Goal: Check status

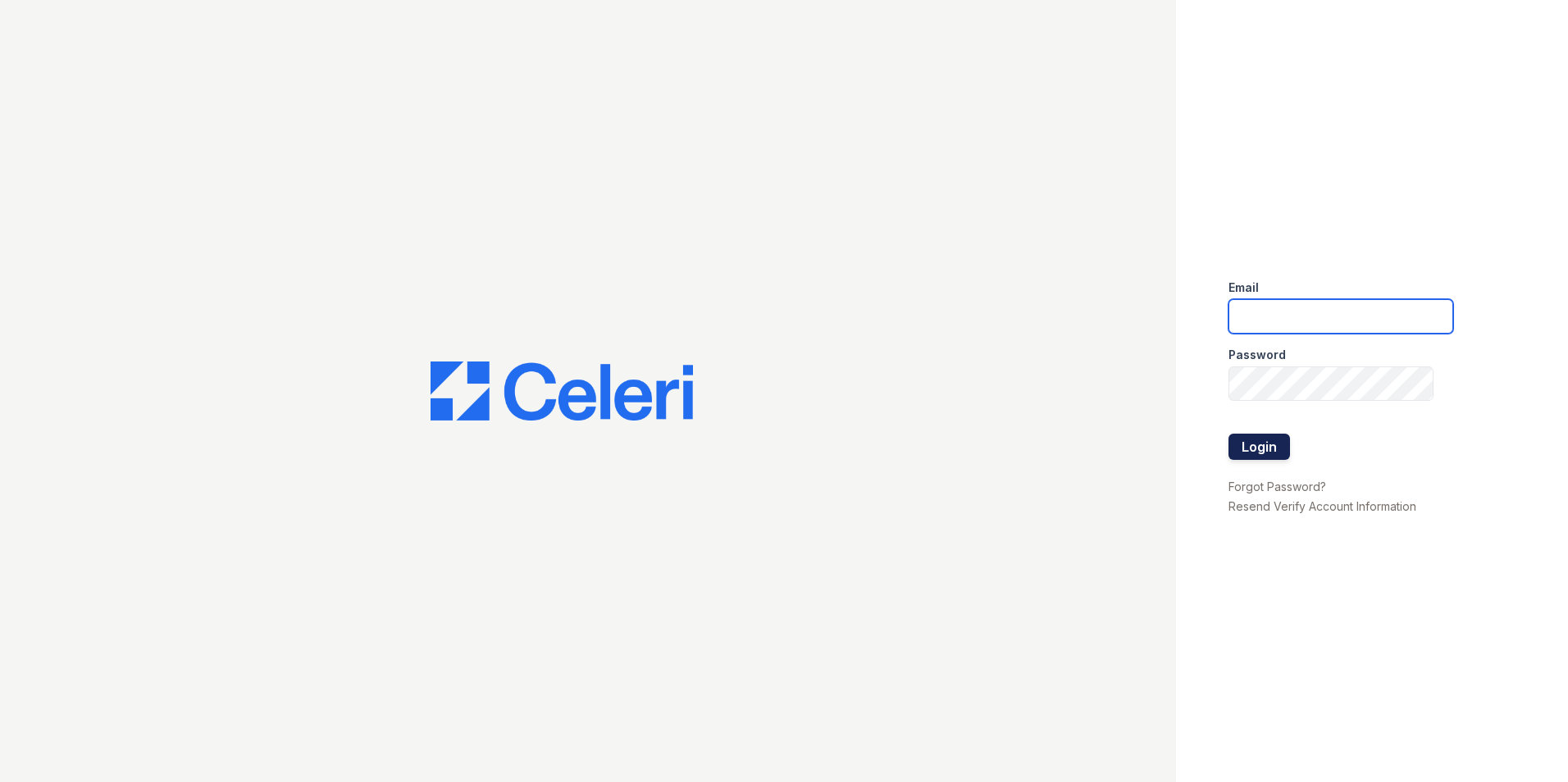
type input "retreat1@cafmanagement.com"
click at [1262, 437] on button "Login" at bounding box center [1259, 446] width 61 height 26
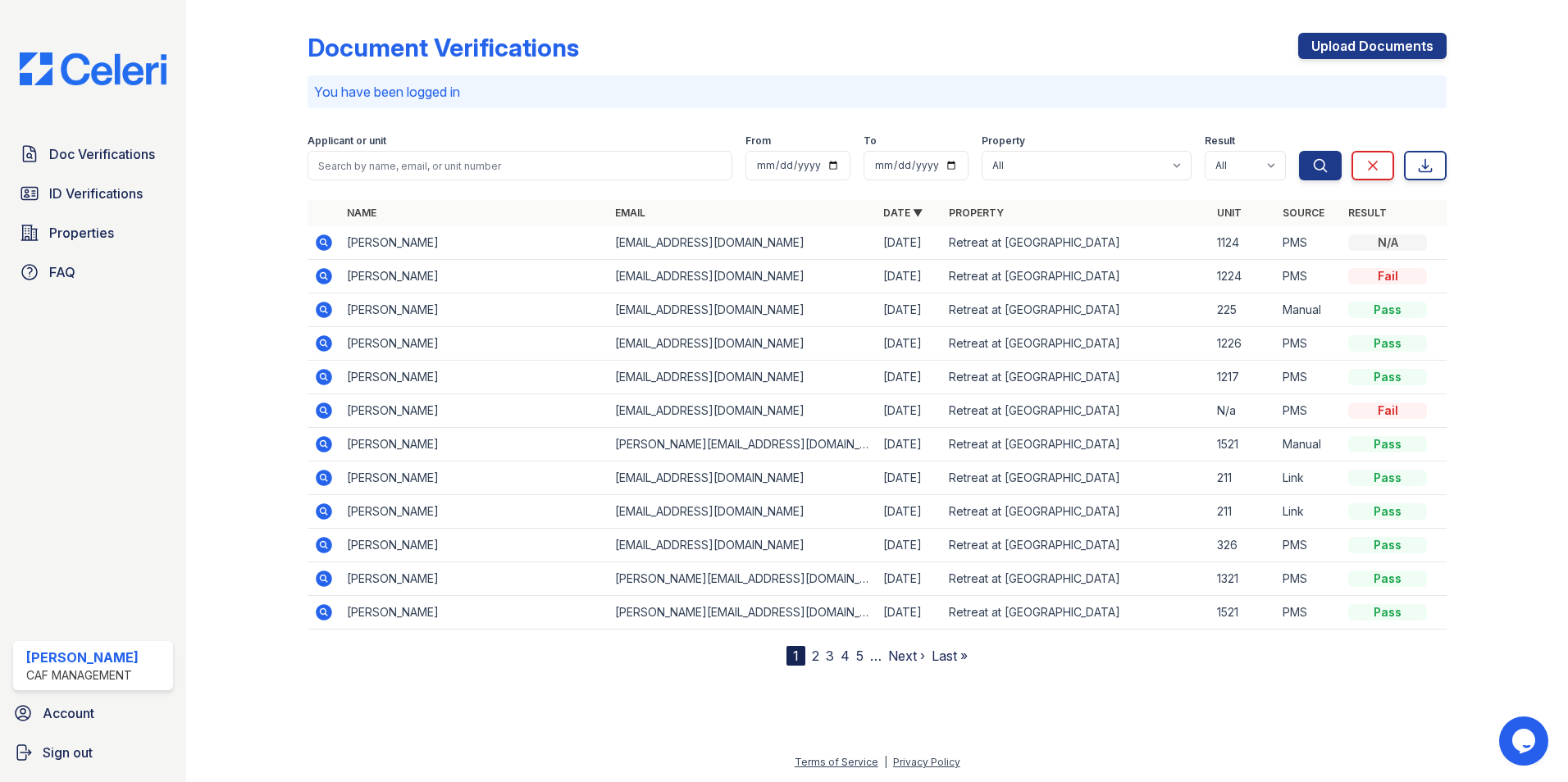
click at [334, 241] on icon at bounding box center [324, 243] width 20 height 20
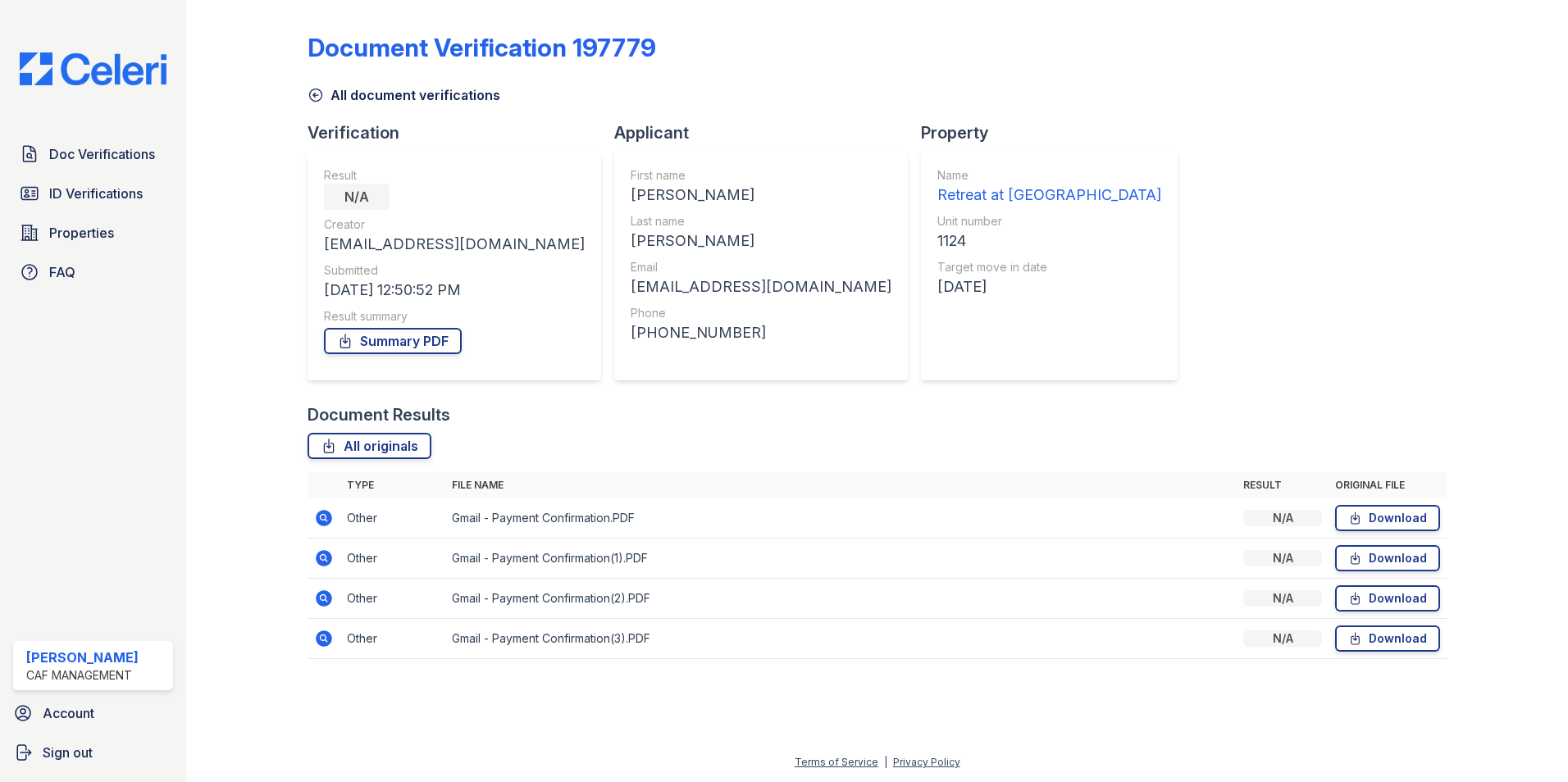
click at [327, 245] on div "[EMAIL_ADDRESS][DOMAIN_NAME]" at bounding box center [454, 244] width 261 height 23
click at [389, 447] on link "All originals" at bounding box center [369, 446] width 124 height 26
